Goal: Task Accomplishment & Management: Use online tool/utility

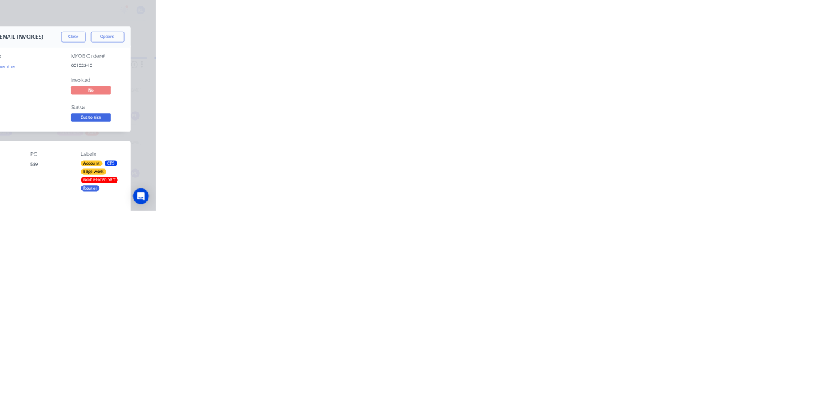
click at [86, 110] on div at bounding box center [75, 113] width 19 height 12
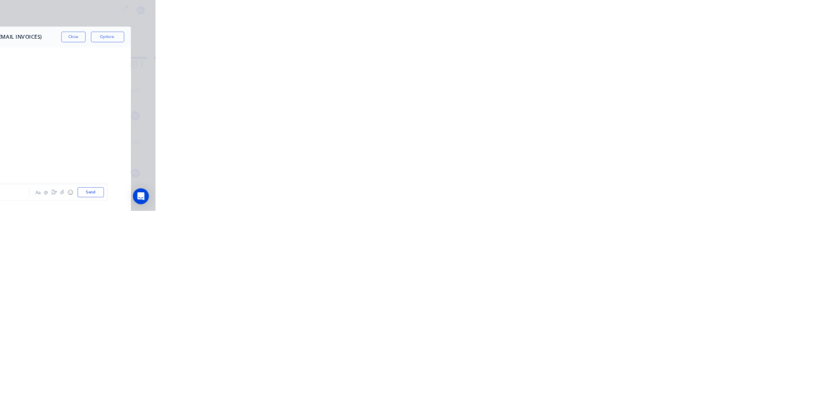
click at [119, 175] on div "Tracking" at bounding box center [101, 178] width 35 height 12
click at [502, 319] on icon "button" at bounding box center [499, 320] width 6 height 7
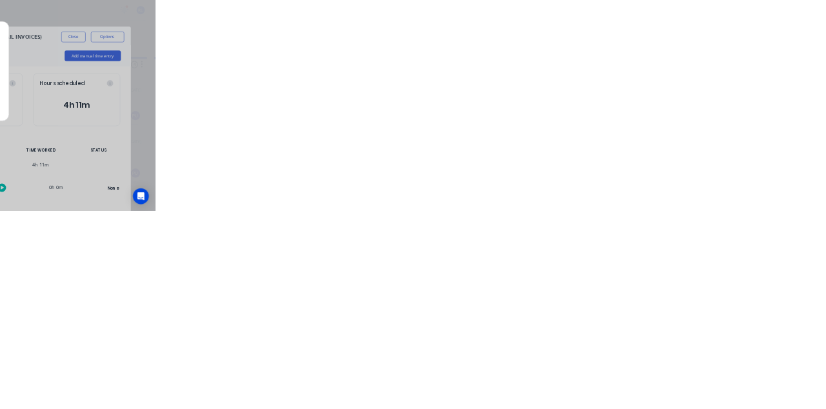
scroll to position [284, 0]
click at [408, 205] on button "Clock On" at bounding box center [372, 204] width 71 height 21
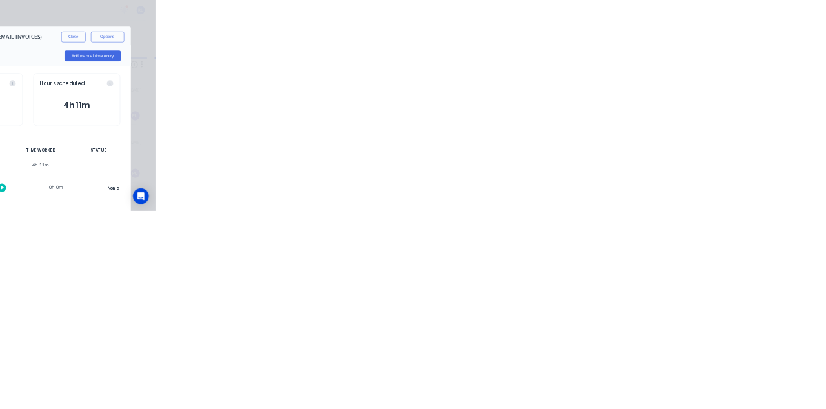
click at [690, 71] on button "Close" at bounding box center [666, 71] width 47 height 21
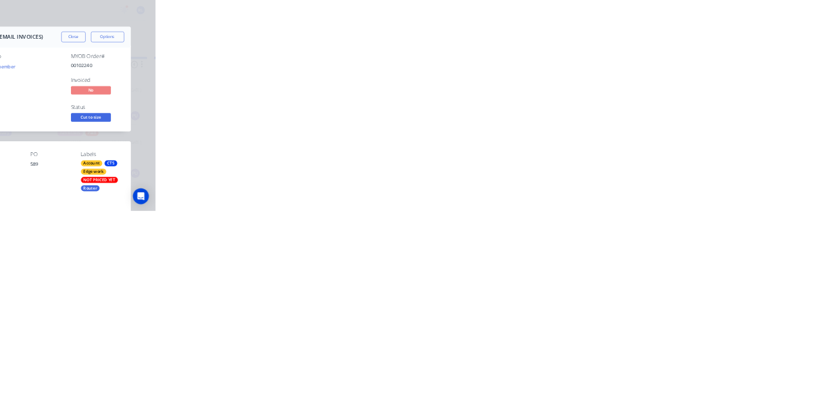
click at [124, 173] on div "Tracking" at bounding box center [106, 178] width 35 height 12
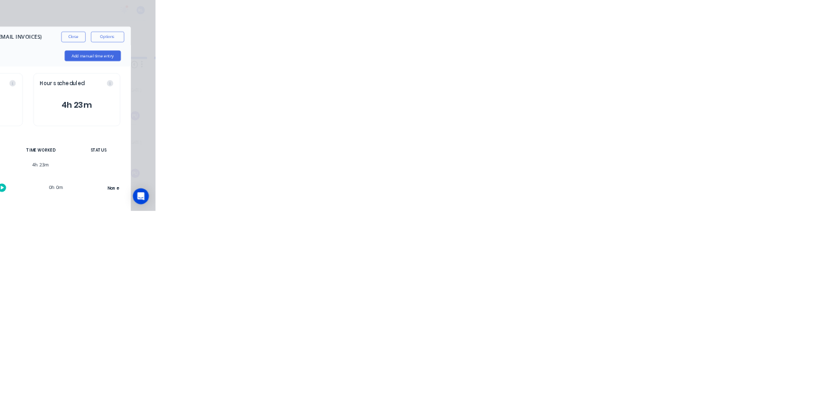
click at [547, 316] on div at bounding box center [498, 321] width 97 height 32
click at [547, 321] on div at bounding box center [498, 321] width 97 height 32
click at [547, 310] on div at bounding box center [498, 321] width 97 height 32
click at [513, 319] on icon "button" at bounding box center [510, 321] width 6 height 6
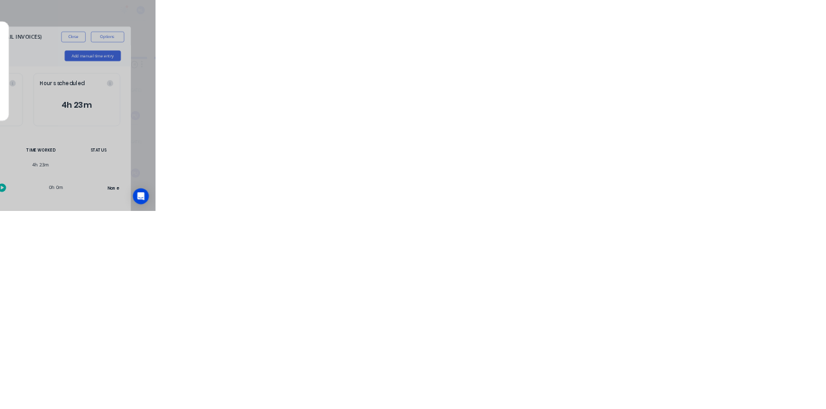
click at [825, 326] on div "Clock Off Team Member Select... Clock Off Cancel" at bounding box center [413, 204] width 826 height 409
click at [408, 208] on button "Clock Off" at bounding box center [372, 204] width 71 height 21
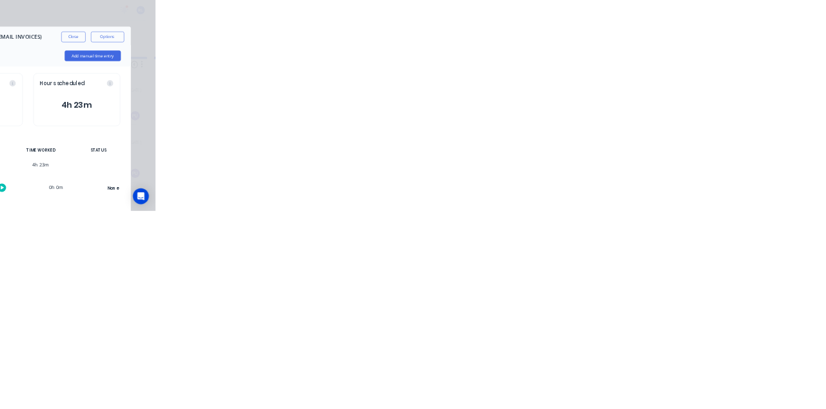
click at [547, 317] on div at bounding box center [498, 321] width 97 height 32
click at [506, 315] on button "button" at bounding box center [498, 321] width 16 height 16
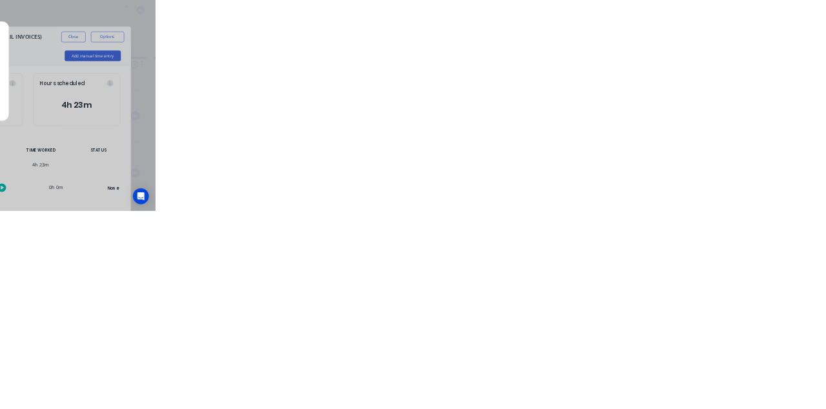
click at [408, 204] on button "Clock On" at bounding box center [372, 204] width 71 height 21
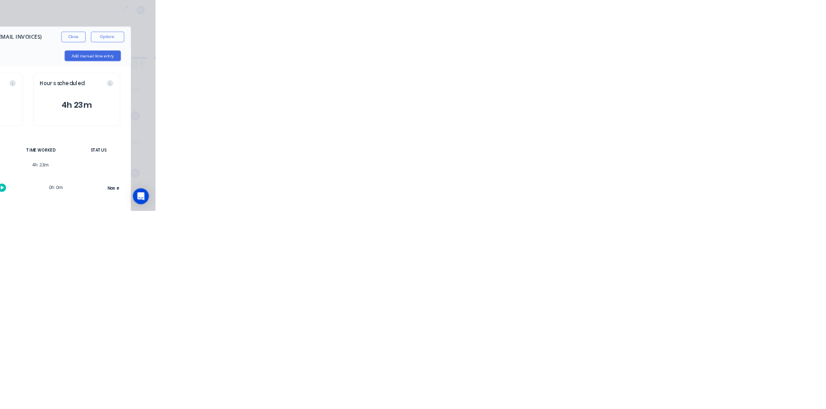
click at [690, 71] on button "Close" at bounding box center [666, 71] width 47 height 21
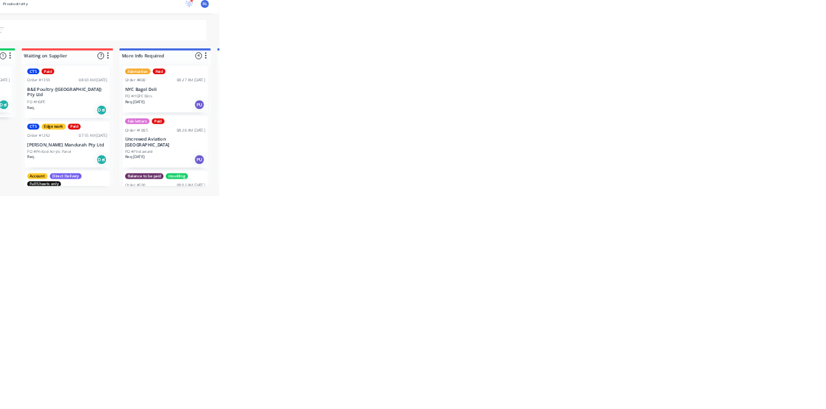
click at [508, 200] on div "CTS Paid Order #1359 08:03 AM [DATE] B&E Poultry ([GEOGRAPHIC_DATA]) Pty Ltd PO…" at bounding box center [518, 199] width 173 height 106
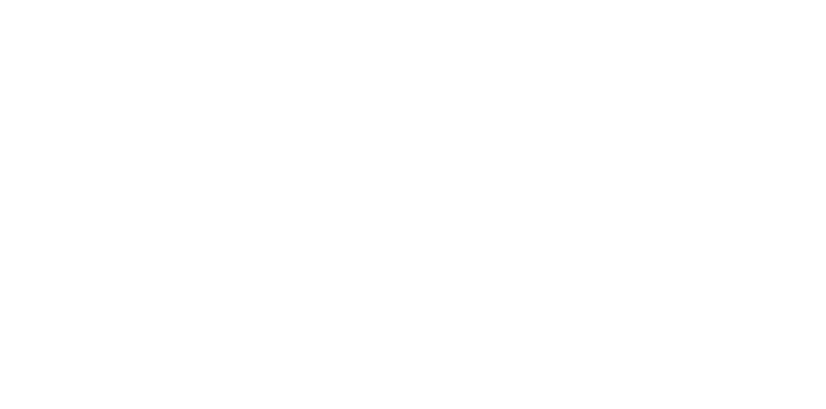
click at [135, 115] on div "Collaborate" at bounding box center [109, 113] width 51 height 12
click at [690, 72] on button "Close" at bounding box center [666, 71] width 47 height 21
click at [124, 174] on div "Tracking" at bounding box center [106, 178] width 35 height 12
